Goal: Task Accomplishment & Management: Use online tool/utility

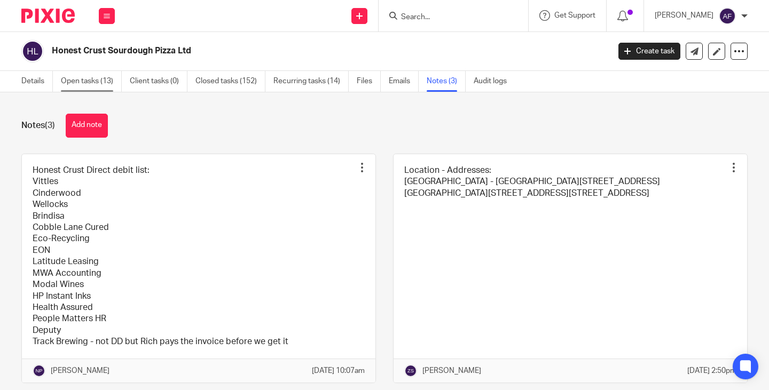
click at [73, 80] on link "Open tasks (13)" at bounding box center [91, 81] width 61 height 21
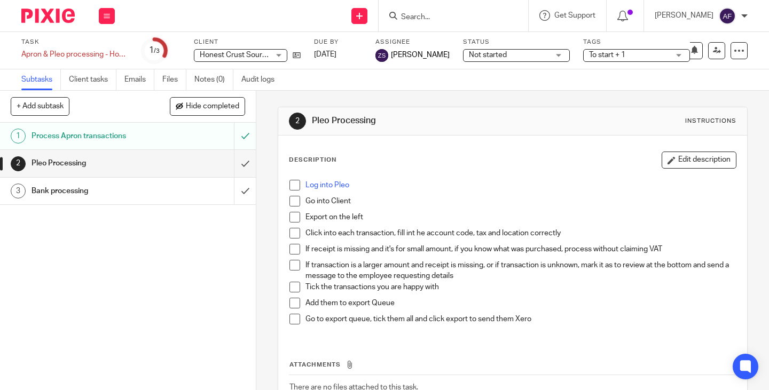
click at [146, 141] on h1 "Process Apron transactions" at bounding box center [96, 136] width 128 height 16
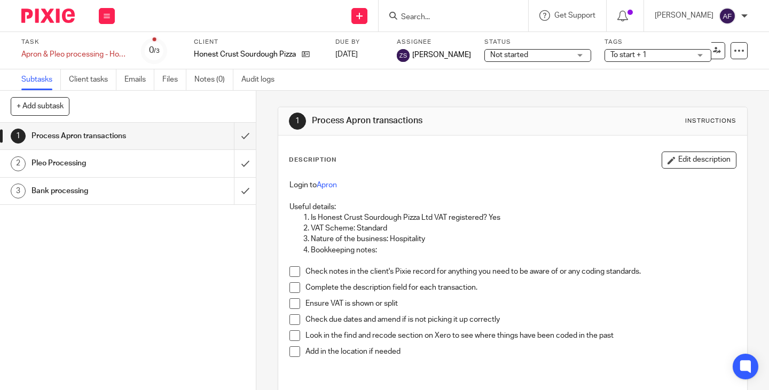
click at [174, 163] on div "Pleo Processing" at bounding box center [128, 163] width 192 height 16
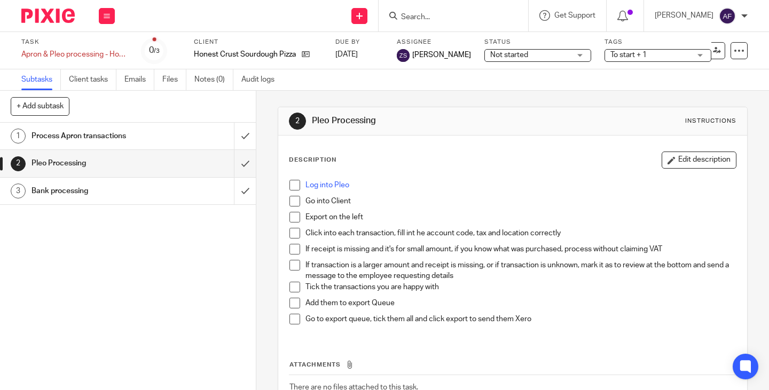
click at [506, 205] on p "Go into Client" at bounding box center [520, 201] width 430 height 11
click at [139, 193] on h1 "Bank processing" at bounding box center [96, 191] width 128 height 16
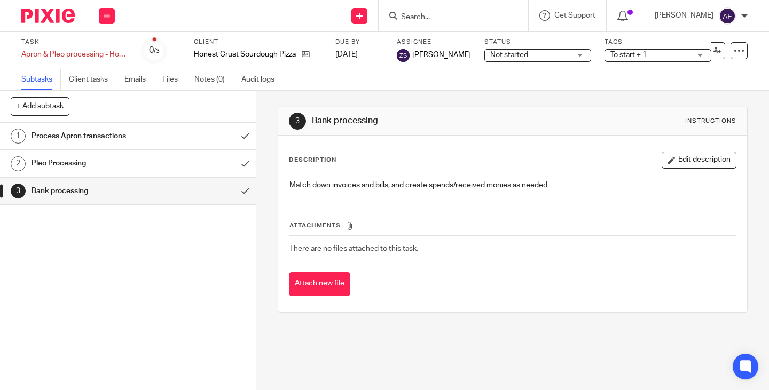
click at [505, 210] on div "Attachments There are no files attached to this task. Attach new file" at bounding box center [513, 247] width 448 height 97
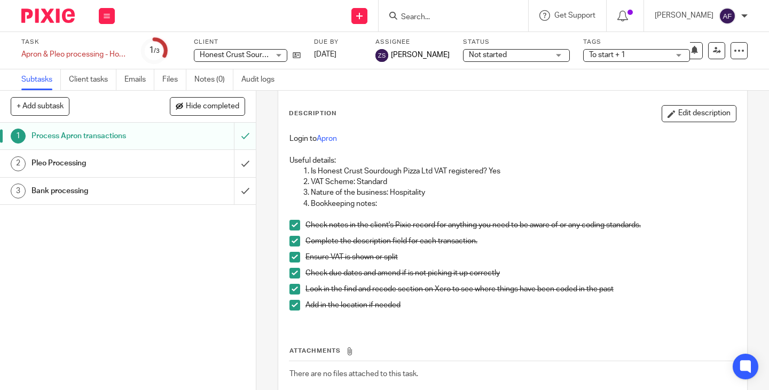
scroll to position [4, 0]
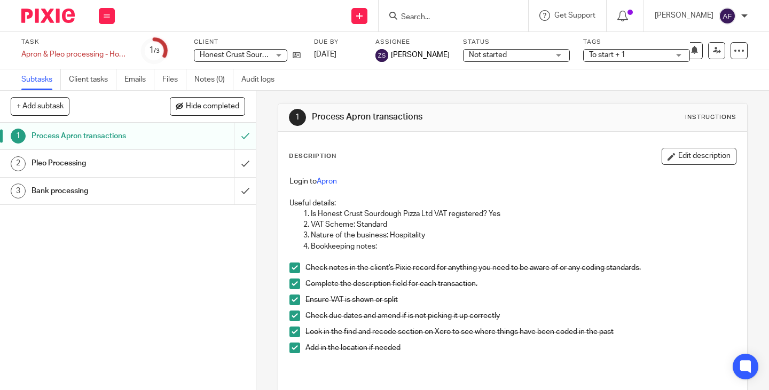
click at [139, 163] on h1 "Pleo Processing" at bounding box center [96, 163] width 128 height 16
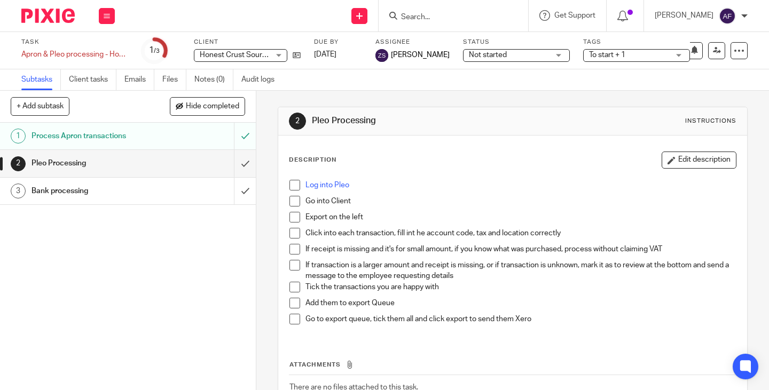
click at [528, 228] on p "Click into each transaction, fill int he account code, tax and location correct…" at bounding box center [520, 233] width 430 height 11
click at [603, 228] on p "Click into each transaction, fill int he account code, tax and location correct…" at bounding box center [520, 233] width 430 height 11
click at [504, 131] on div "2 Pleo Processing Instructions" at bounding box center [512, 121] width 469 height 28
click at [325, 183] on link "Log into Pleo" at bounding box center [327, 185] width 44 height 7
click at [491, 150] on div "Description Edit description Log into Pleo Go into Client Export on the left Cl…" at bounding box center [512, 294] width 469 height 316
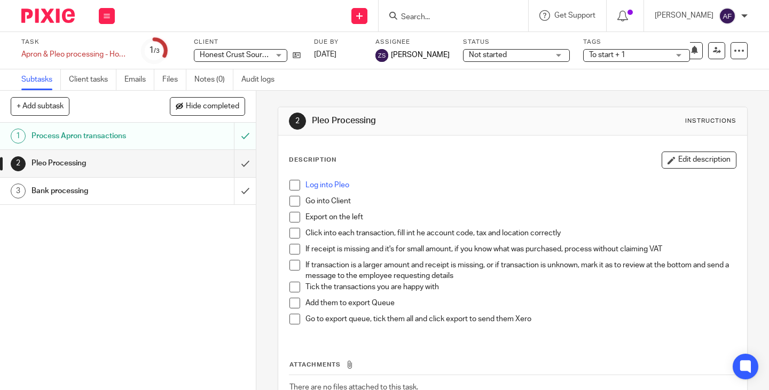
click at [735, 36] on div "Task Apron & Pleo processing - Honest Crust Sourdough Pizza Ltd Save Apron & Pl…" at bounding box center [384, 50] width 769 height 37
click at [734, 46] on icon at bounding box center [739, 50] width 11 height 11
click at [566, 134] on div "2 Pleo Processing Instructions" at bounding box center [512, 121] width 469 height 28
click at [249, 84] on link "Audit logs" at bounding box center [261, 79] width 41 height 21
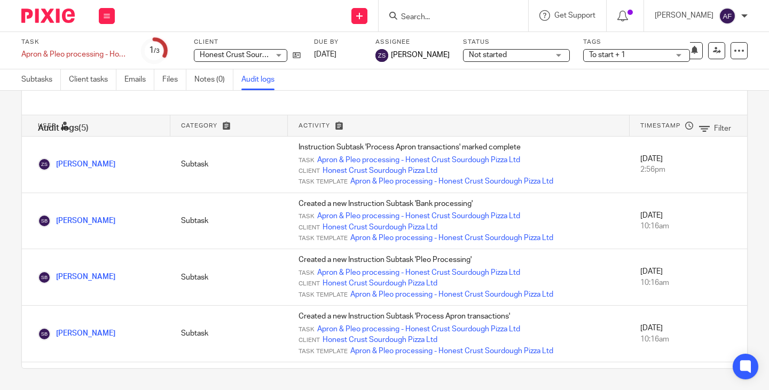
click at [516, 99] on div "Filter" at bounding box center [400, 99] width 693 height 32
click at [551, 90] on div "Subtasks Client tasks Emails Files Notes (0) Audit logs" at bounding box center [384, 79] width 769 height 21
click at [38, 88] on link "Subtasks" at bounding box center [41, 79] width 40 height 21
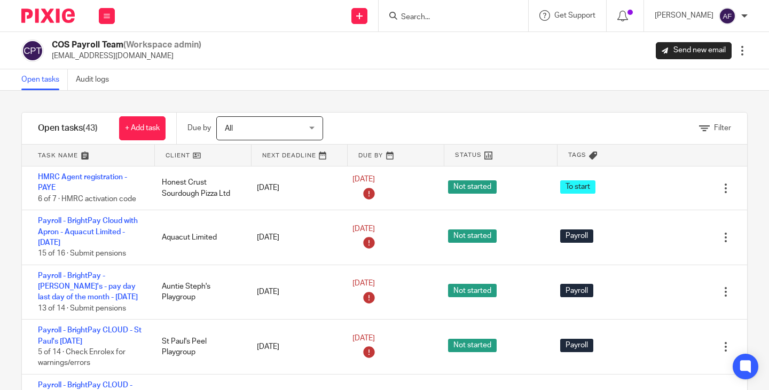
click at [269, 47] on div "COS Payroll Team (Workspace admin) payroll@cosbookkeeping.co.uk Send new email …" at bounding box center [384, 51] width 726 height 22
